Goal: Task Accomplishment & Management: Complete application form

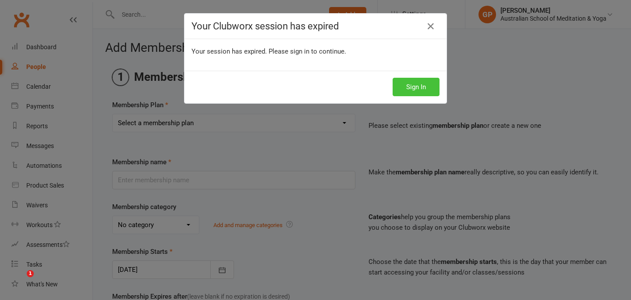
click at [409, 86] on button "Sign In" at bounding box center [416, 87] width 47 height 18
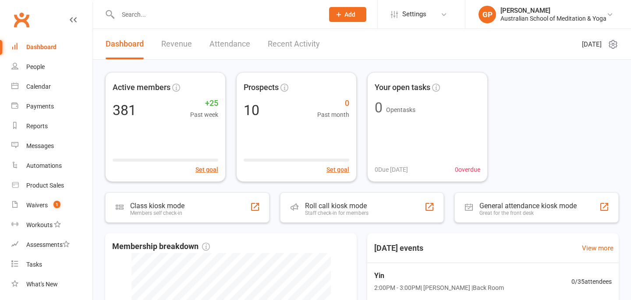
click at [191, 17] on input "text" at bounding box center [216, 14] width 203 height 12
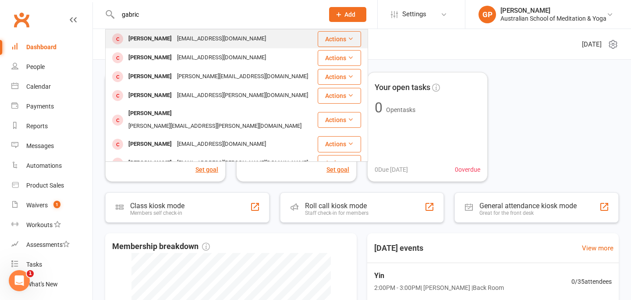
type input "gabric"
click at [184, 43] on div "lugabric@hotmail.com" at bounding box center [222, 38] width 94 height 13
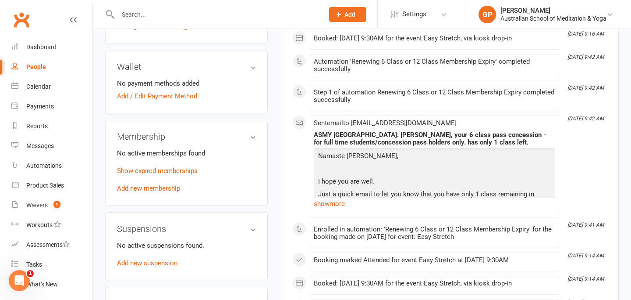
scroll to position [248, 0]
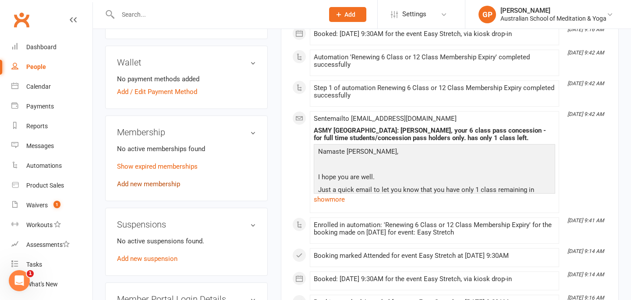
click at [171, 184] on link "Add new membership" at bounding box center [148, 184] width 63 height 8
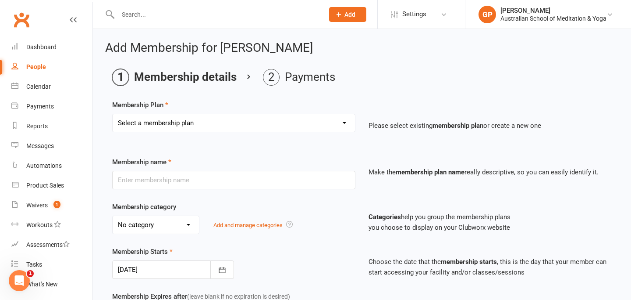
click at [172, 125] on select "Select a membership plan Create new Membership Plan Intro: Unlimited 1 Month Me…" at bounding box center [234, 123] width 242 height 18
select select "5"
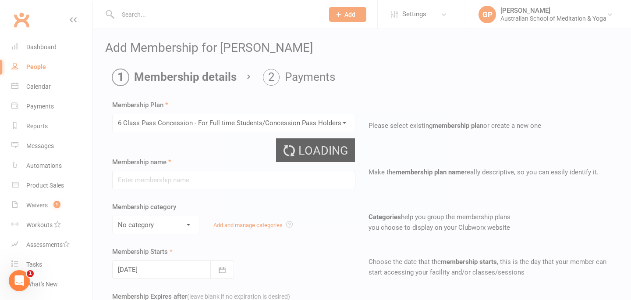
type input "6 Class Pass Concession - For Full time Students/Concession Pass Holders Only."
select select "5"
type input "3"
select select "2"
type input "6"
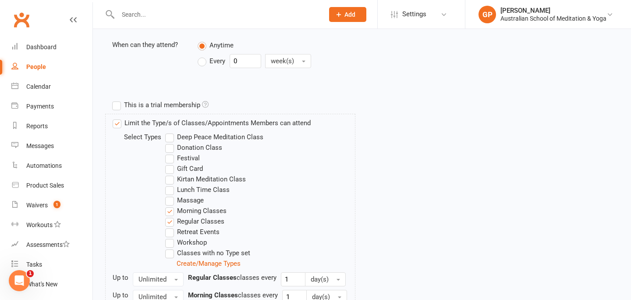
scroll to position [434, 0]
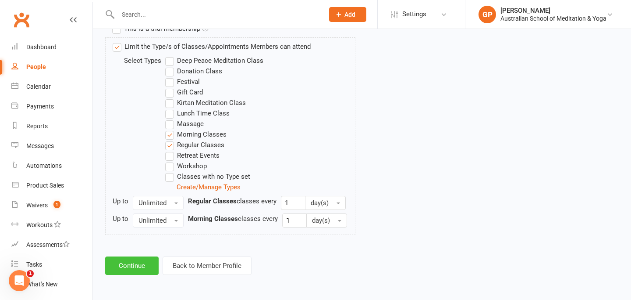
click at [142, 270] on button "Continue" at bounding box center [131, 265] width 53 height 18
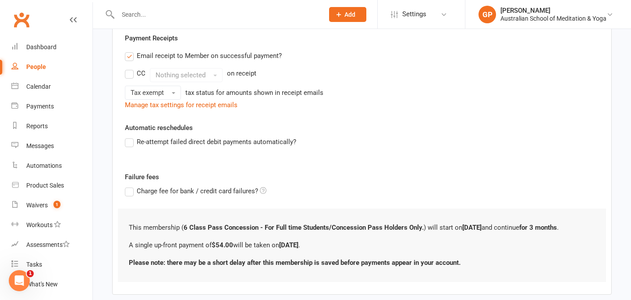
scroll to position [213, 0]
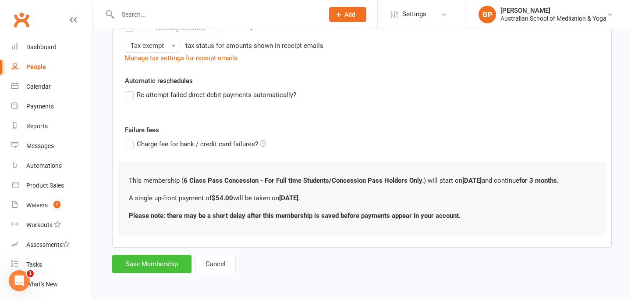
click at [153, 260] on button "Save Membership" at bounding box center [151, 263] width 79 height 18
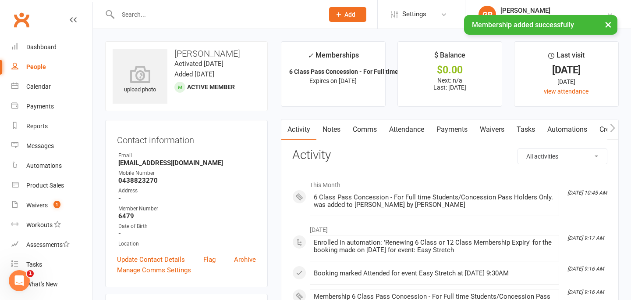
click at [454, 130] on link "Payments" at bounding box center [452, 129] width 43 height 20
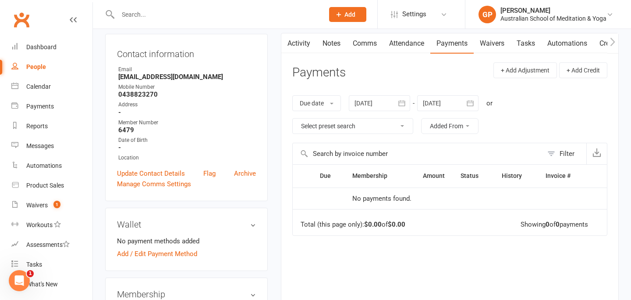
click at [452, 43] on link "Payments" at bounding box center [452, 43] width 43 height 20
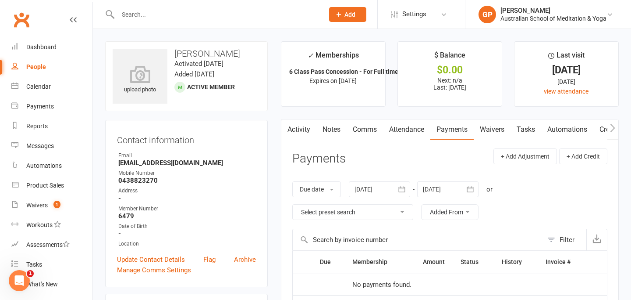
click at [453, 133] on link "Payments" at bounding box center [452, 129] width 43 height 20
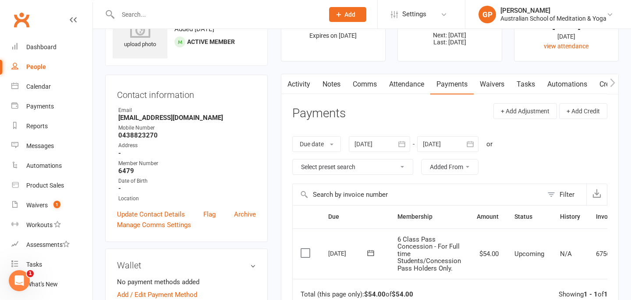
scroll to position [46, 0]
click at [306, 253] on label at bounding box center [307, 251] width 12 height 9
click at [306, 247] on input "checkbox" at bounding box center [304, 247] width 6 height 0
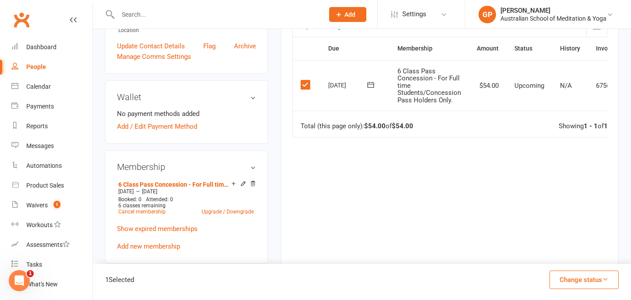
scroll to position [219, 0]
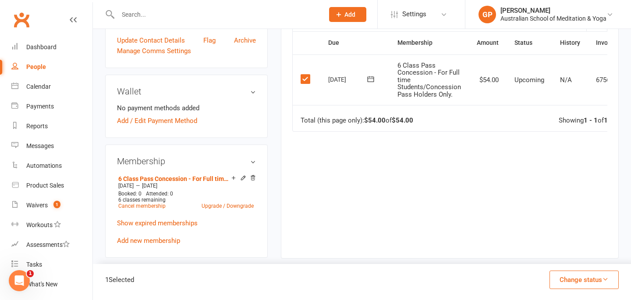
click at [572, 277] on button "Change status" at bounding box center [584, 279] width 69 height 18
click at [567, 222] on link "Paid (POS)" at bounding box center [575, 221] width 87 height 18
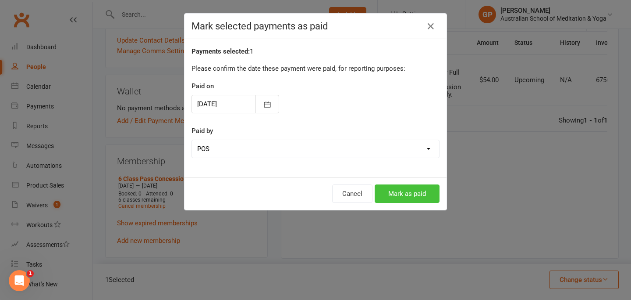
click at [402, 193] on button "Mark as paid" at bounding box center [407, 193] width 65 height 18
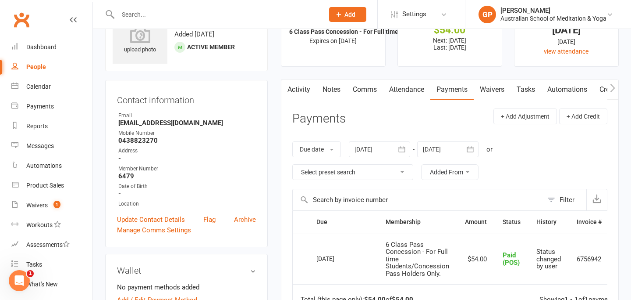
scroll to position [0, 0]
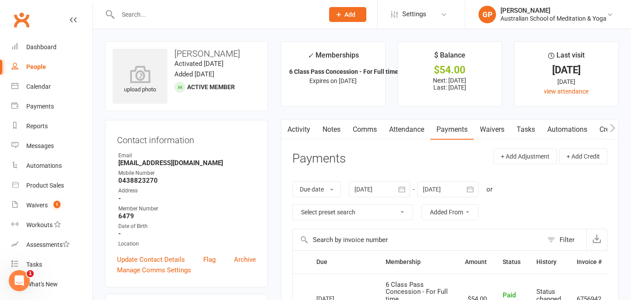
click at [143, 16] on input "text" at bounding box center [216, 14] width 203 height 12
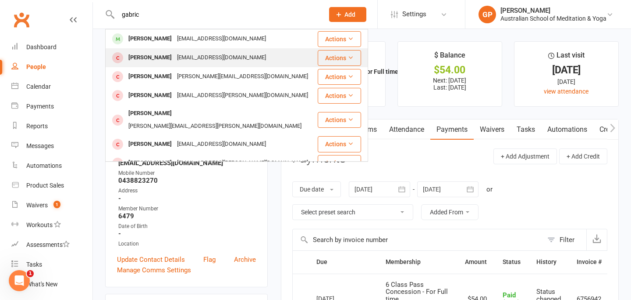
type input "gabric"
click at [175, 60] on div "lugabrc@hotmail.com" at bounding box center [222, 57] width 94 height 13
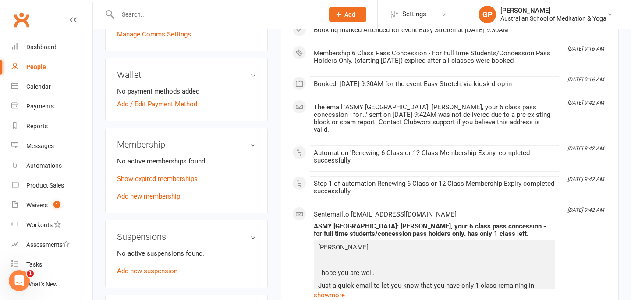
scroll to position [275, 0]
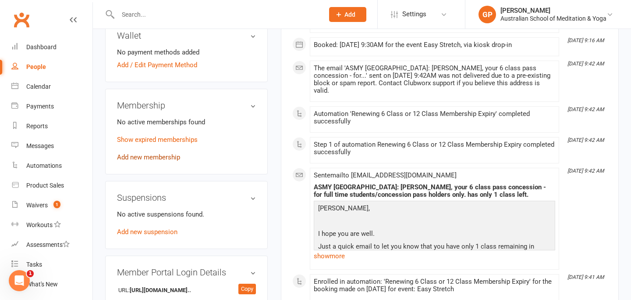
click at [160, 158] on link "Add new membership" at bounding box center [148, 157] width 63 height 8
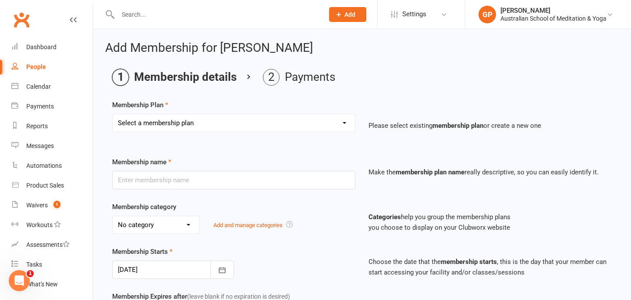
click at [193, 123] on select "Select a membership plan Create new Membership Plan Intro: Unlimited 1 Month Me…" at bounding box center [234, 123] width 242 height 18
click at [178, 123] on select "Select a membership plan Create new Membership Plan Intro: Unlimited 1 Month Me…" at bounding box center [234, 123] width 242 height 18
select select "5"
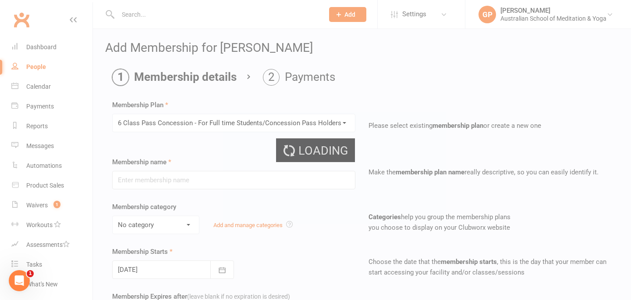
type input "6 Class Pass Concession - For Full time Students/Concession Pass Holders Only."
select select "5"
type input "3"
select select "2"
type input "6"
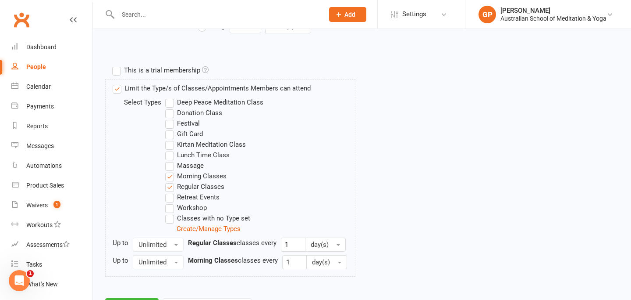
scroll to position [434, 0]
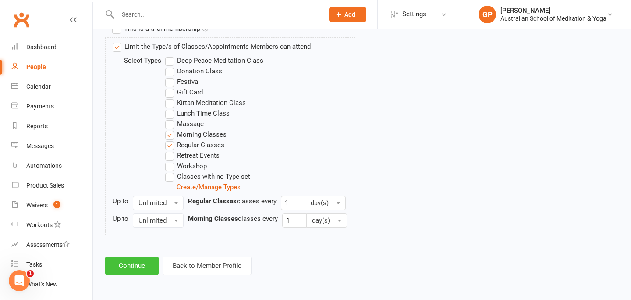
click at [133, 266] on button "Continue" at bounding box center [131, 265] width 53 height 18
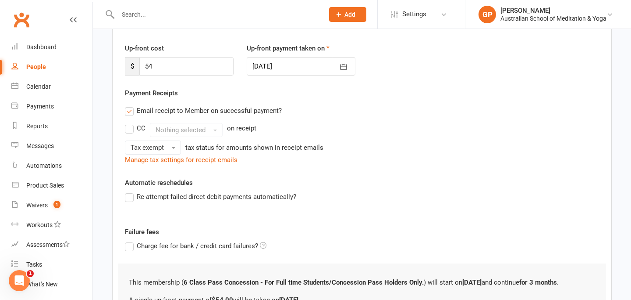
scroll to position [213, 0]
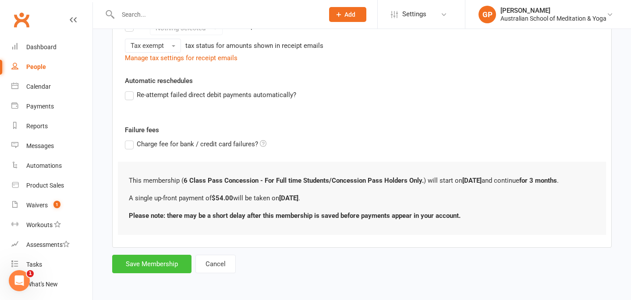
click at [150, 265] on button "Save Membership" at bounding box center [151, 263] width 79 height 18
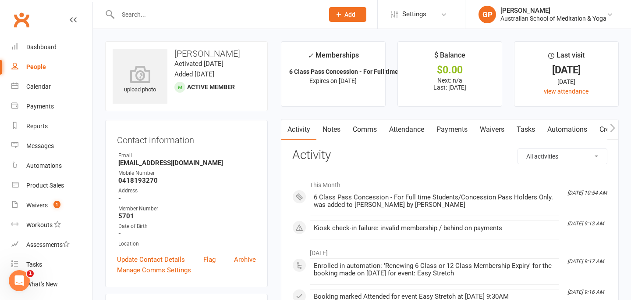
click at [451, 132] on link "Payments" at bounding box center [452, 129] width 43 height 20
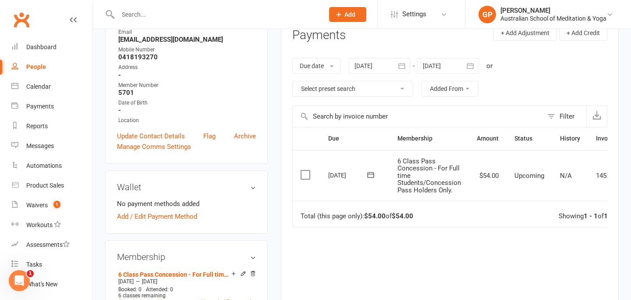
scroll to position [126, 0]
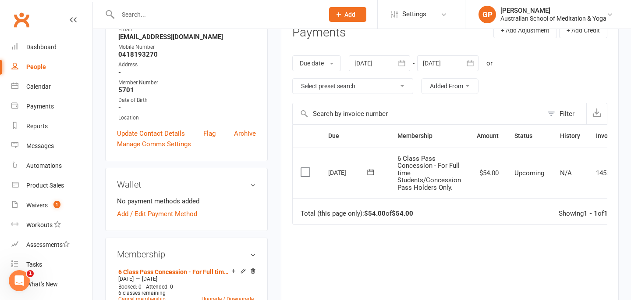
click at [306, 174] on label at bounding box center [307, 172] width 12 height 9
click at [306, 168] on input "checkbox" at bounding box center [304, 168] width 6 height 0
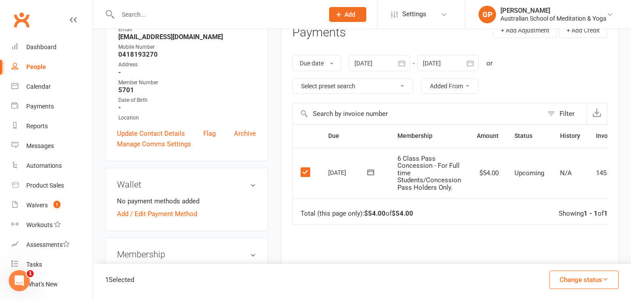
click at [572, 280] on button "Change status" at bounding box center [584, 279] width 69 height 18
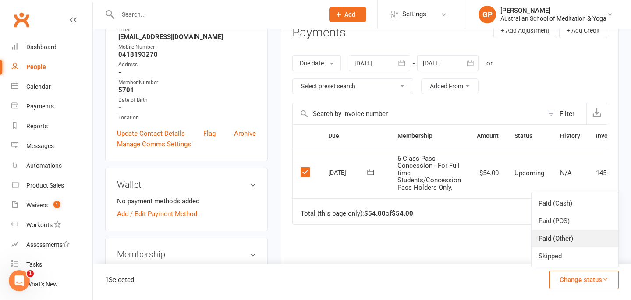
click at [560, 237] on link "Paid (Other)" at bounding box center [575, 238] width 87 height 18
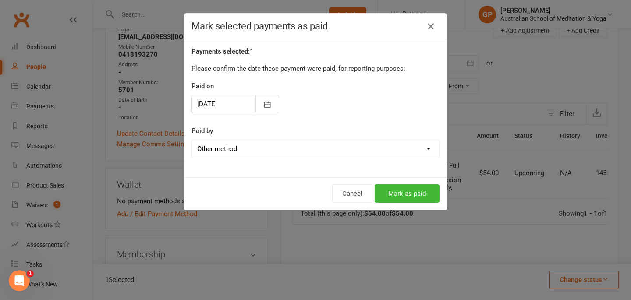
click at [431, 29] on icon "button" at bounding box center [431, 26] width 11 height 11
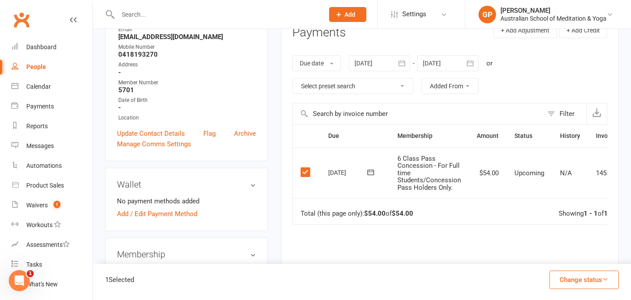
click at [580, 276] on button "Change status" at bounding box center [584, 279] width 69 height 18
click at [566, 219] on link "Paid (POS)" at bounding box center [575, 221] width 87 height 18
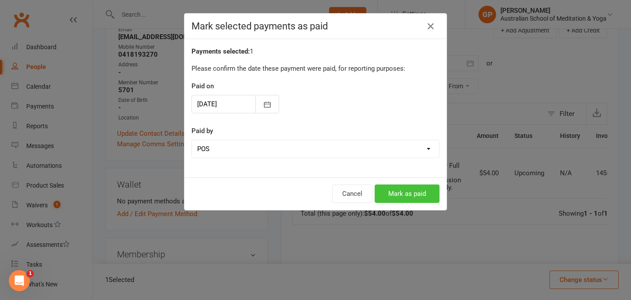
click at [419, 193] on button "Mark as paid" at bounding box center [407, 193] width 65 height 18
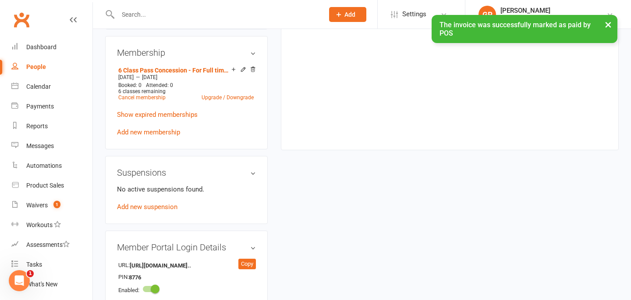
scroll to position [0, 0]
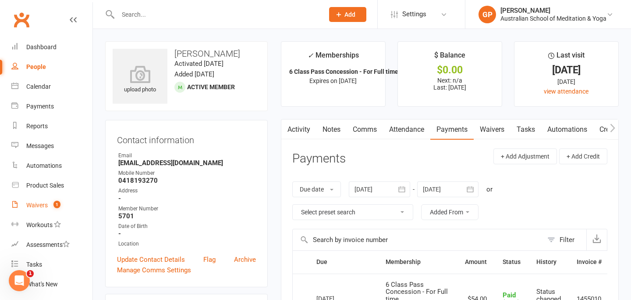
click at [41, 205] on div "Waivers" at bounding box center [36, 204] width 21 height 7
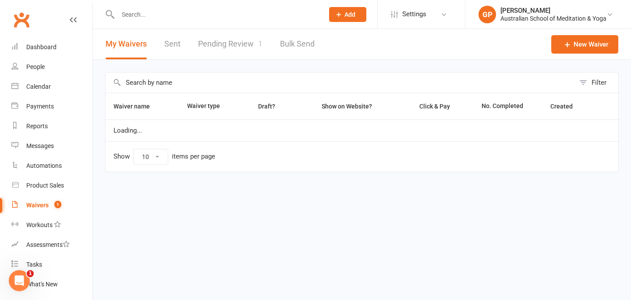
select select "50"
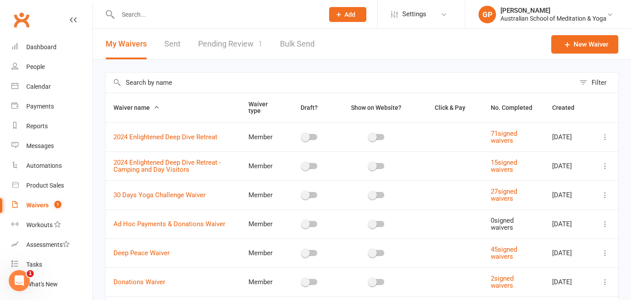
click at [230, 46] on link "Pending Review 1" at bounding box center [230, 44] width 64 height 30
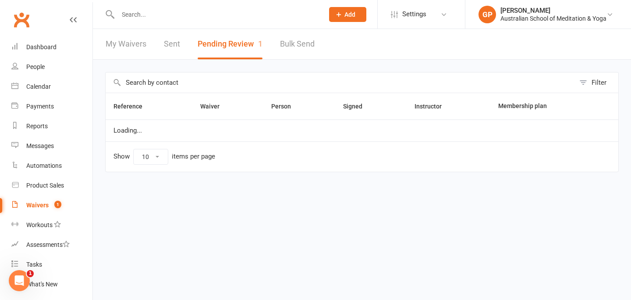
select select "100"
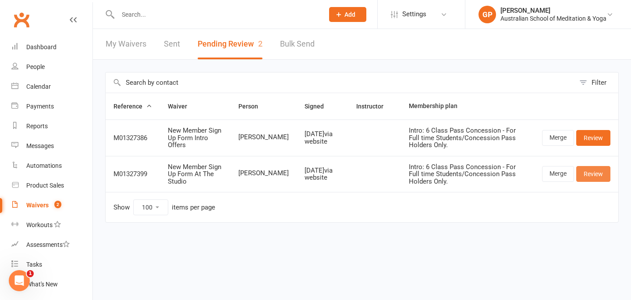
click at [591, 173] on link "Review" at bounding box center [594, 174] width 34 height 16
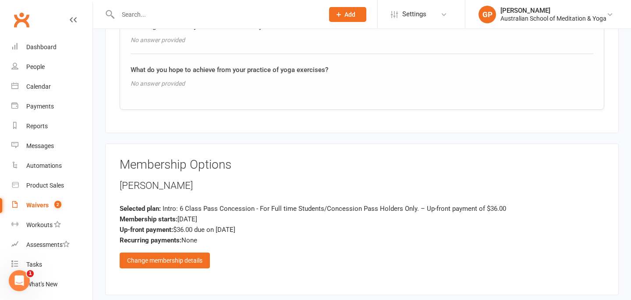
scroll to position [1628, 0]
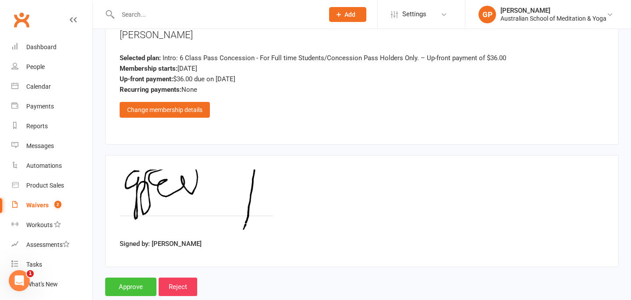
click at [140, 277] on input "Approve" at bounding box center [130, 286] width 51 height 18
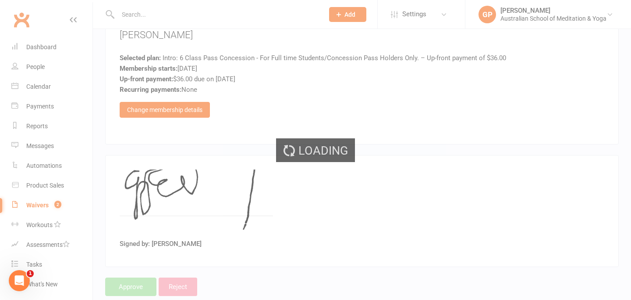
select select "100"
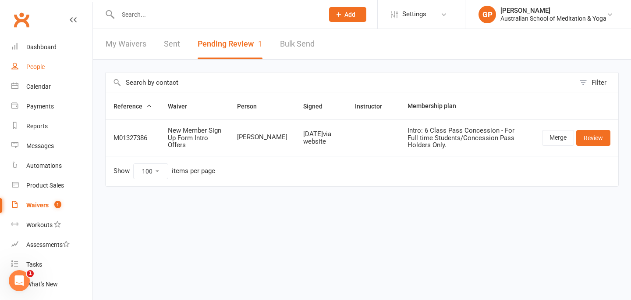
click at [48, 63] on link "People" at bounding box center [51, 67] width 81 height 20
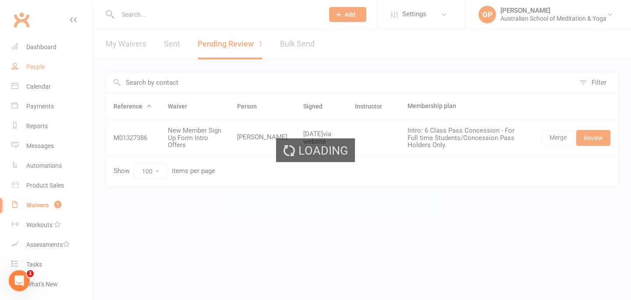
select select "25"
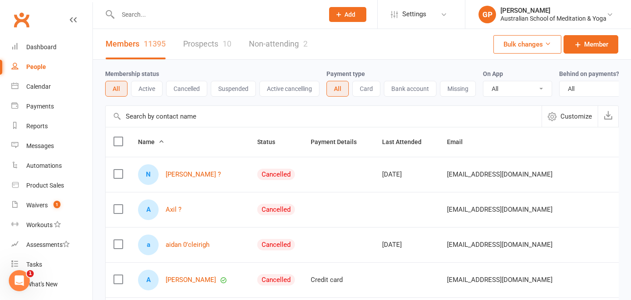
click at [145, 21] on div at bounding box center [211, 14] width 213 height 29
click at [140, 16] on input "text" at bounding box center [216, 14] width 203 height 12
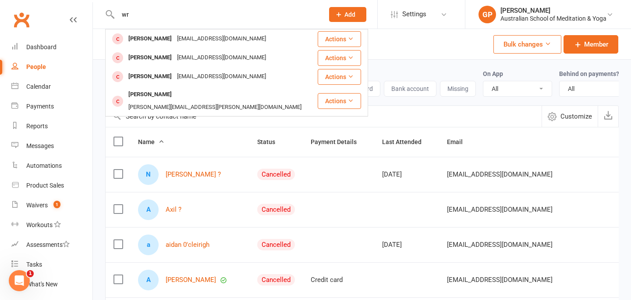
type input "w"
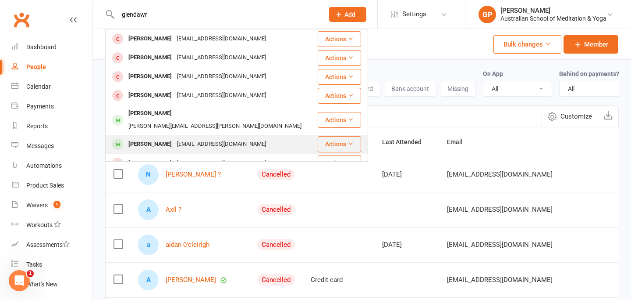
type input "glendawr"
click at [211, 138] on div "[EMAIL_ADDRESS][DOMAIN_NAME]" at bounding box center [222, 144] width 94 height 13
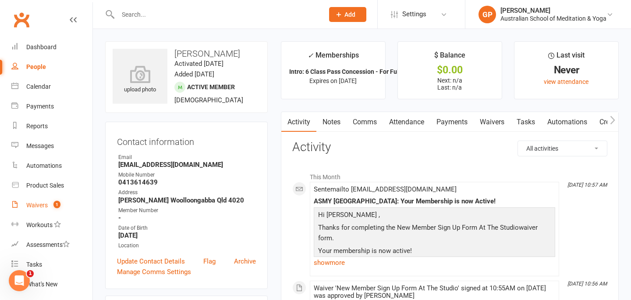
click at [39, 209] on link "Waivers 1" at bounding box center [51, 205] width 81 height 20
select select "50"
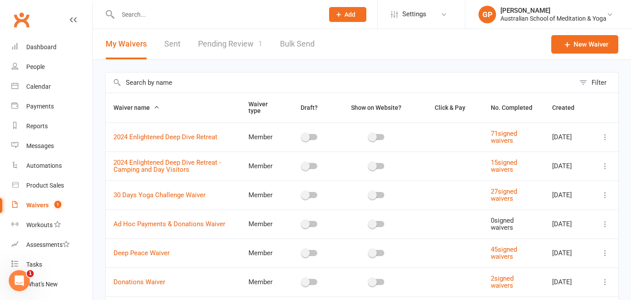
click at [236, 39] on link "Pending Review 1" at bounding box center [230, 44] width 64 height 30
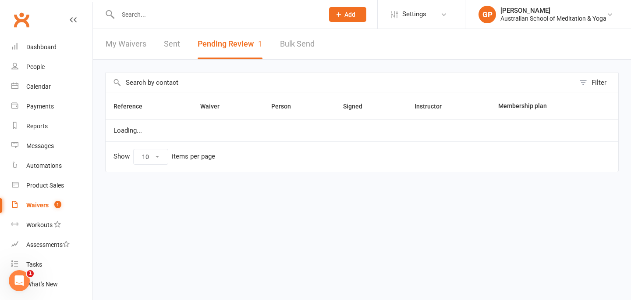
select select "100"
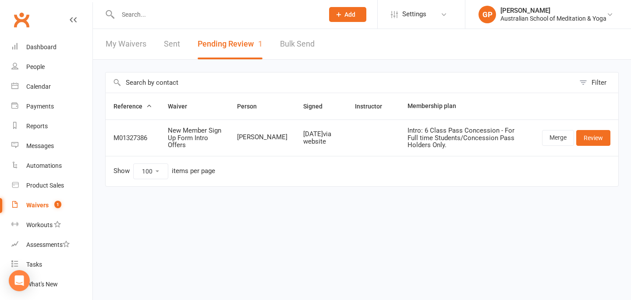
select select "100"
click at [43, 207] on div "Waivers" at bounding box center [37, 204] width 22 height 7
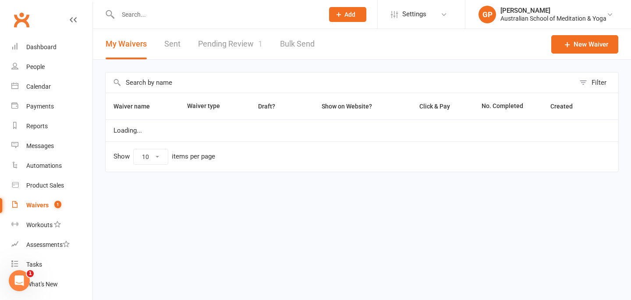
select select "50"
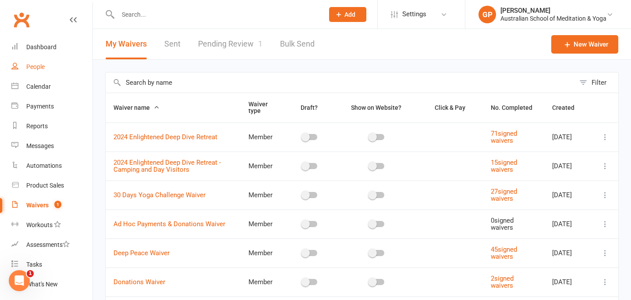
click at [43, 70] on link "People" at bounding box center [51, 67] width 81 height 20
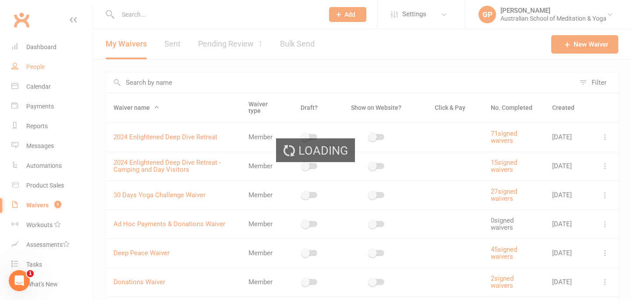
select select "25"
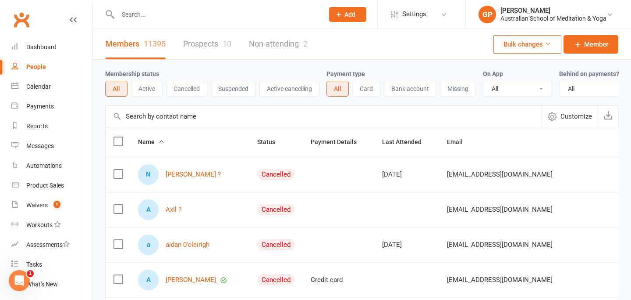
click at [171, 17] on input "text" at bounding box center [216, 14] width 203 height 12
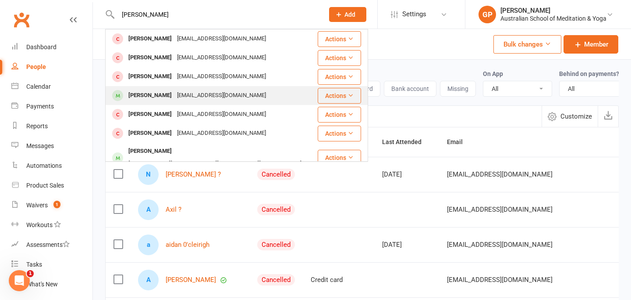
type input "[PERSON_NAME]"
click at [182, 89] on div "[EMAIL_ADDRESS][DOMAIN_NAME]" at bounding box center [222, 95] width 94 height 13
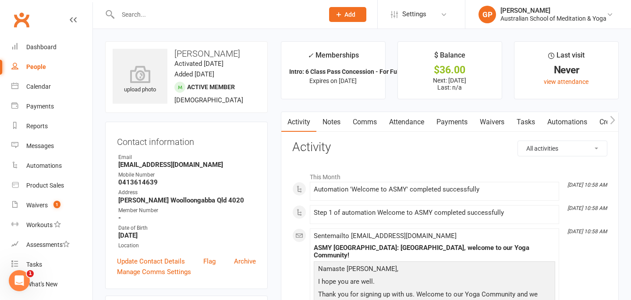
click at [448, 120] on link "Payments" at bounding box center [452, 122] width 43 height 20
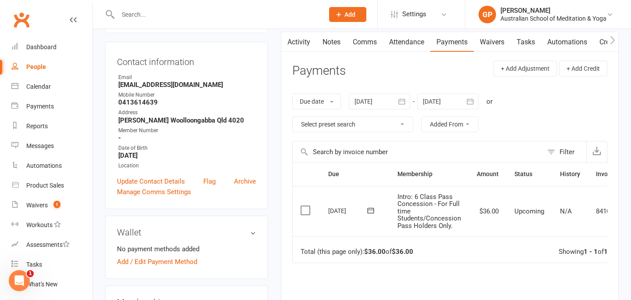
scroll to position [97, 0]
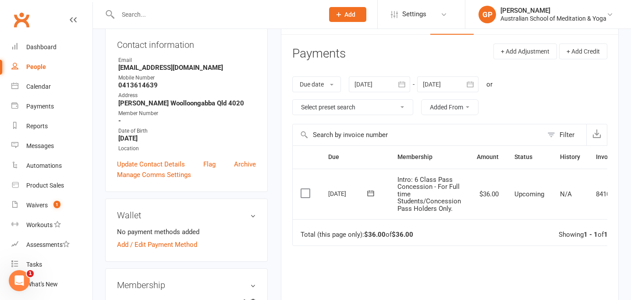
click at [303, 196] on label at bounding box center [307, 193] width 12 height 9
click at [303, 189] on input "checkbox" at bounding box center [304, 189] width 6 height 0
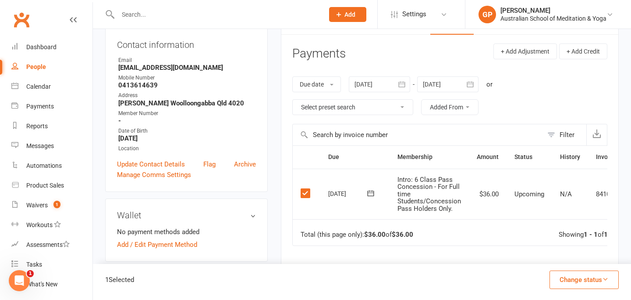
click at [600, 279] on button "Change status" at bounding box center [584, 279] width 69 height 18
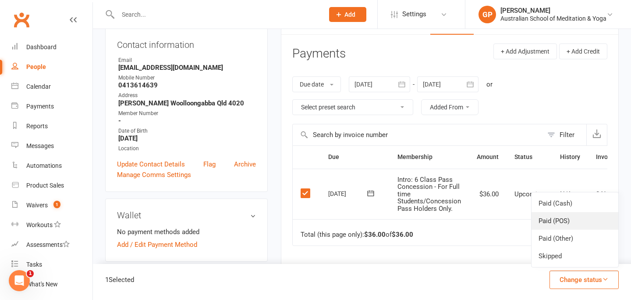
click at [580, 218] on link "Paid (POS)" at bounding box center [575, 221] width 87 height 18
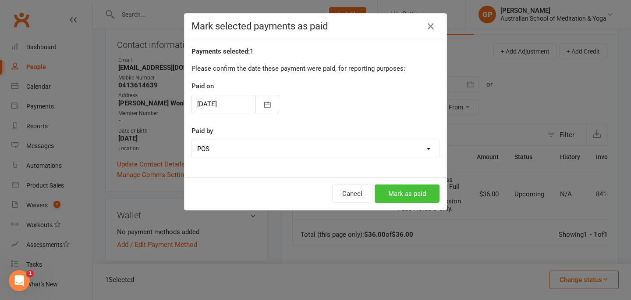
click at [420, 189] on button "Mark as paid" at bounding box center [407, 193] width 65 height 18
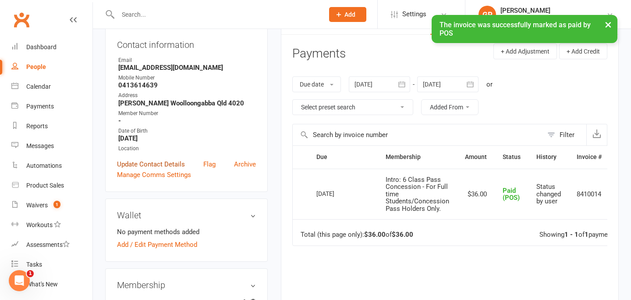
click at [178, 162] on link "Update Contact Details" at bounding box center [151, 164] width 68 height 11
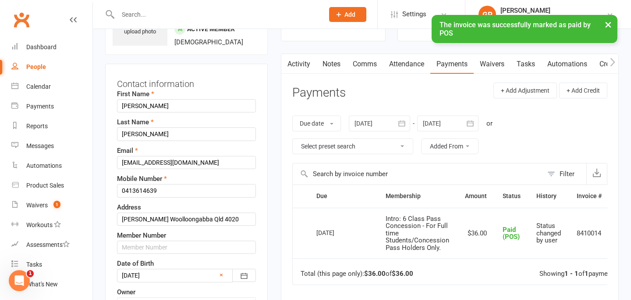
scroll to position [41, 0]
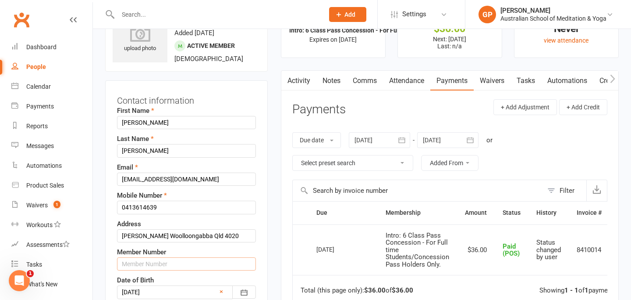
click at [153, 266] on input "text" at bounding box center [186, 263] width 139 height 13
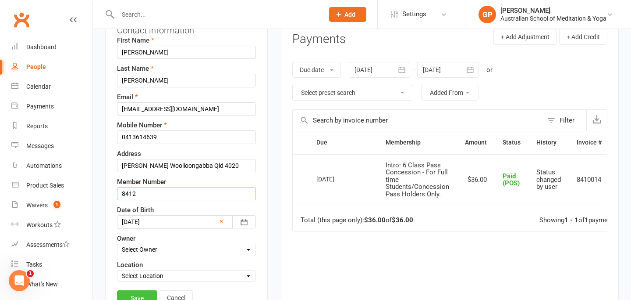
scroll to position [134, 0]
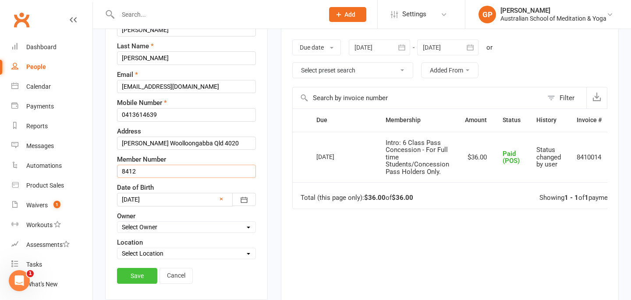
type input "8412"
click at [132, 280] on link "Save" at bounding box center [137, 275] width 40 height 16
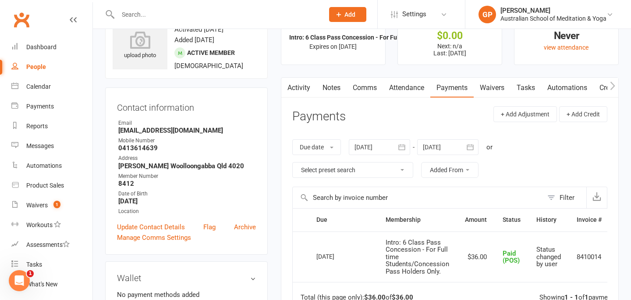
scroll to position [0, 0]
